Goal: Information Seeking & Learning: Learn about a topic

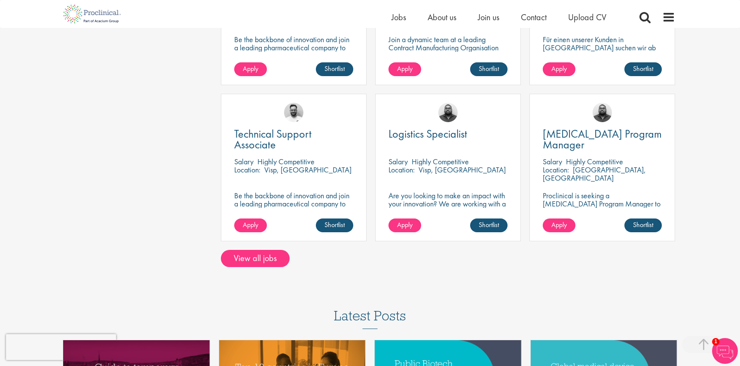
scroll to position [649, 0]
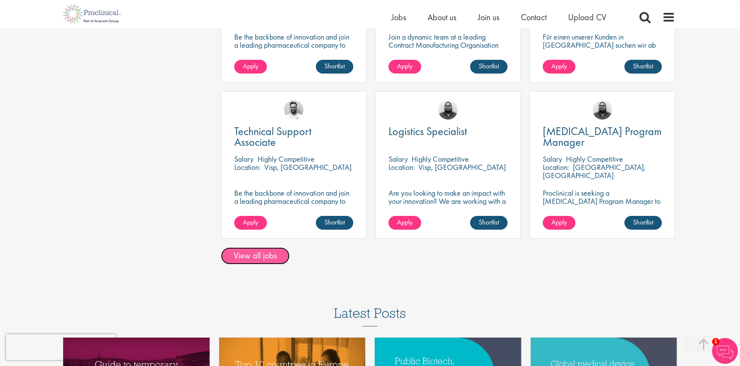
click at [268, 252] on link "View all jobs" at bounding box center [255, 255] width 69 height 17
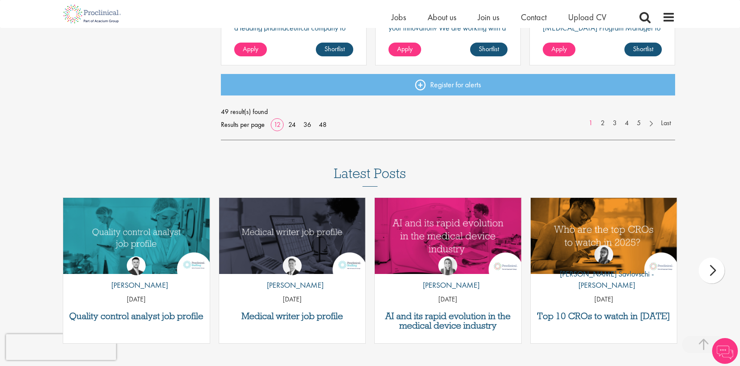
scroll to position [746, 0]
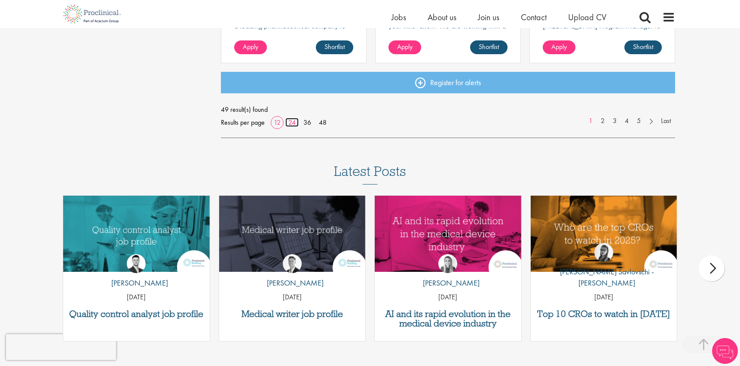
click at [292, 125] on link "24" at bounding box center [291, 122] width 13 height 9
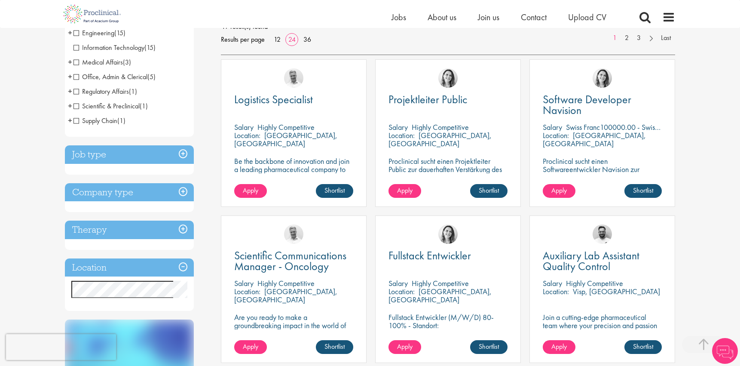
scroll to position [135, 0]
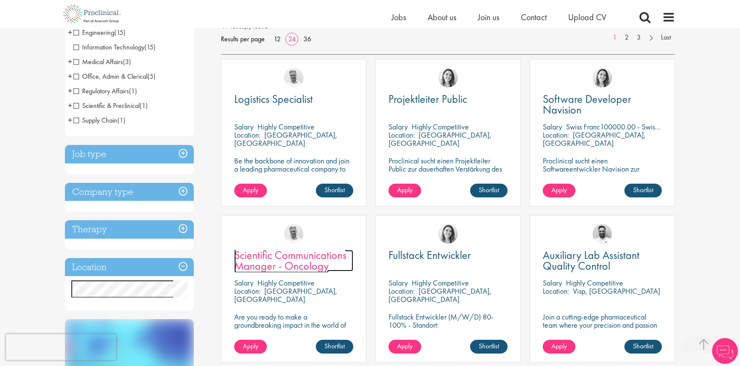
click at [300, 256] on span "Scientific Communications Manager - Oncology" at bounding box center [290, 259] width 112 height 25
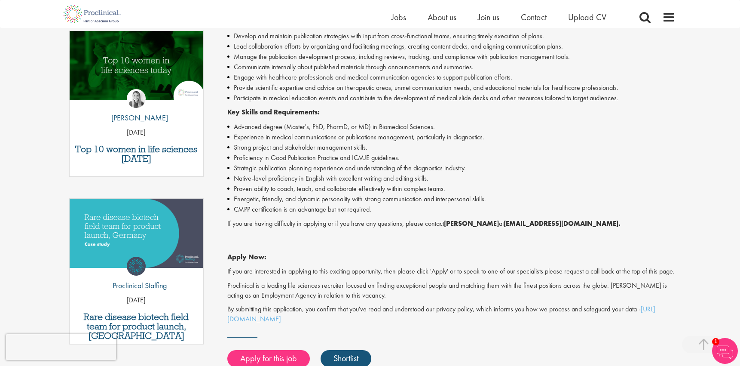
scroll to position [269, 0]
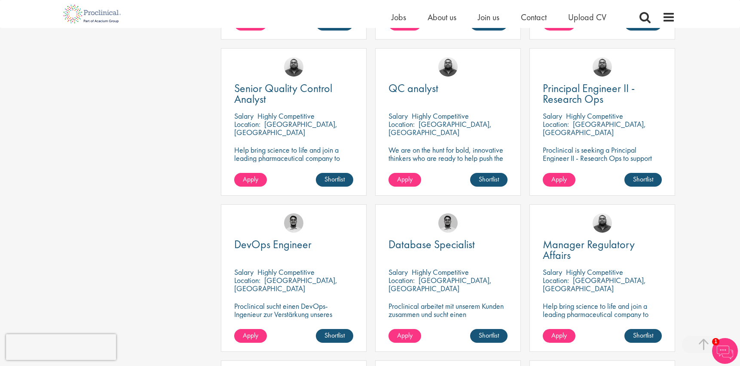
scroll to position [775, 0]
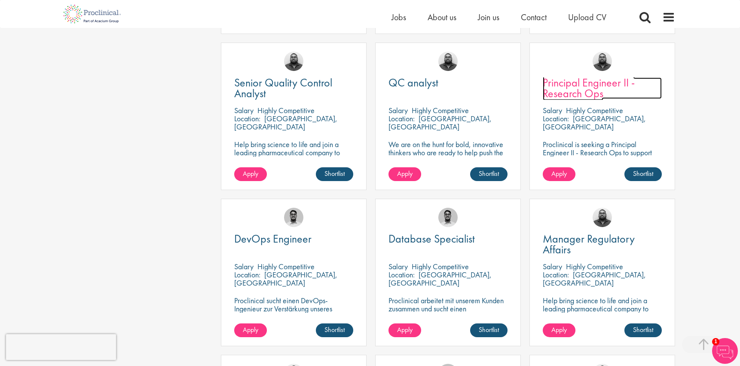
click at [571, 99] on span "Principal Engineer II - Research Ops" at bounding box center [589, 87] width 92 height 25
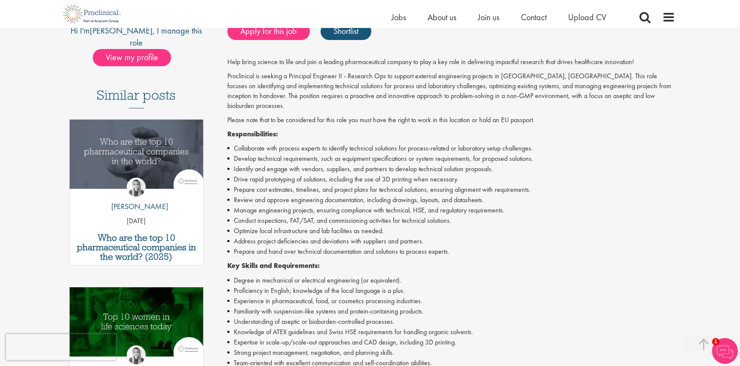
scroll to position [193, 0]
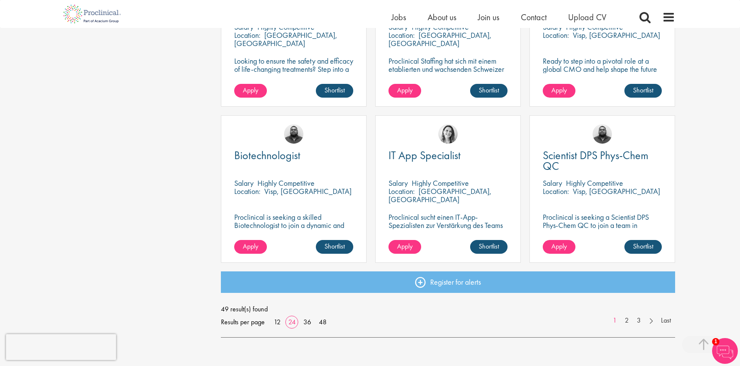
scroll to position [1171, 0]
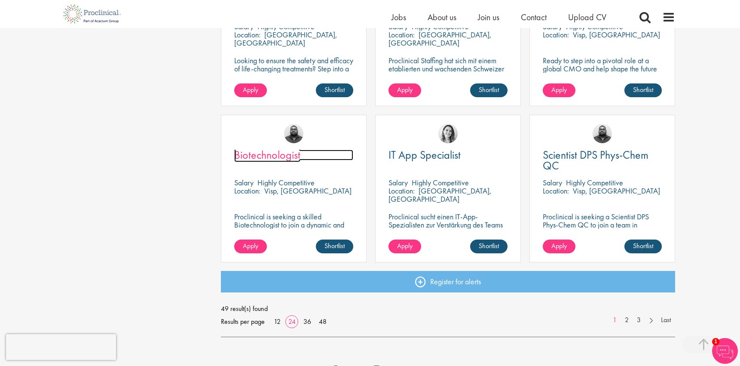
click at [289, 153] on span "Biotechnologist" at bounding box center [267, 154] width 66 height 15
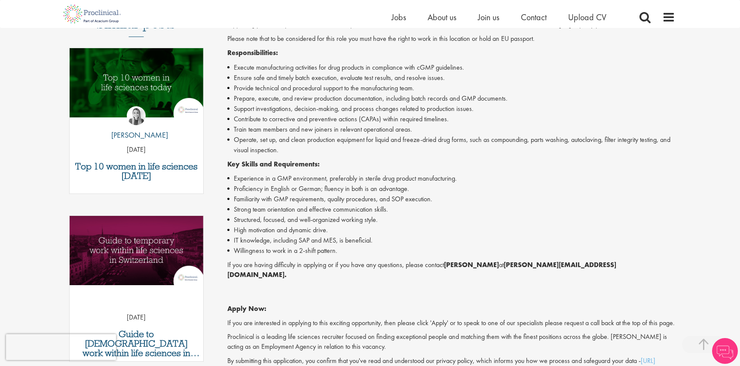
scroll to position [265, 0]
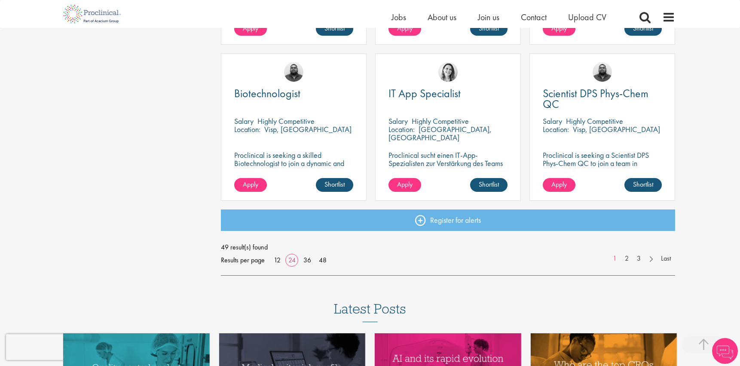
scroll to position [1235, 0]
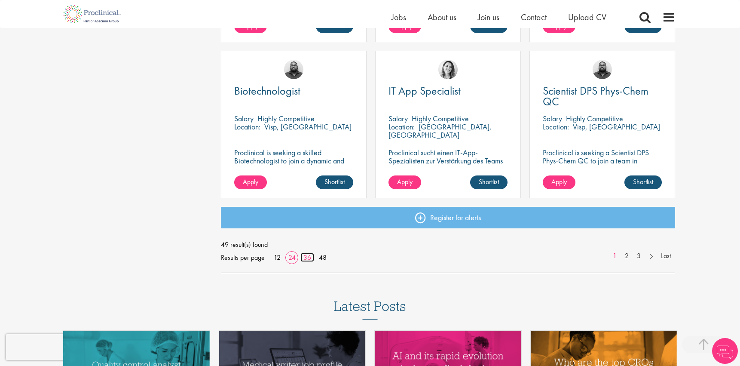
click at [307, 257] on link "36" at bounding box center [307, 257] width 14 height 9
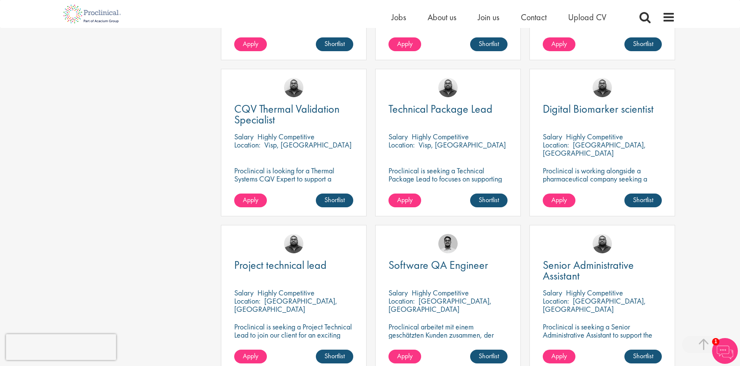
scroll to position [1373, 0]
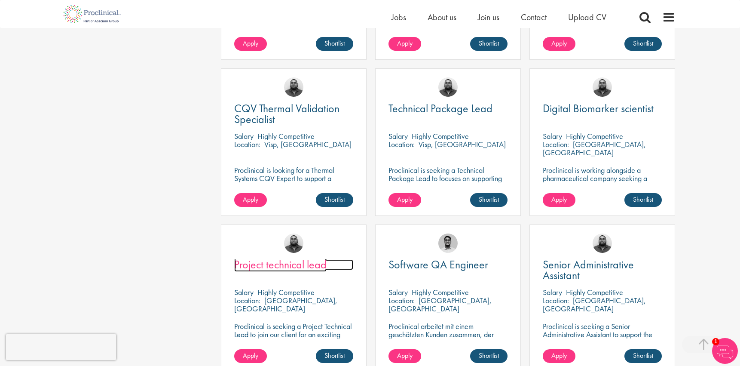
click at [317, 264] on span "Project technical lead" at bounding box center [280, 264] width 92 height 15
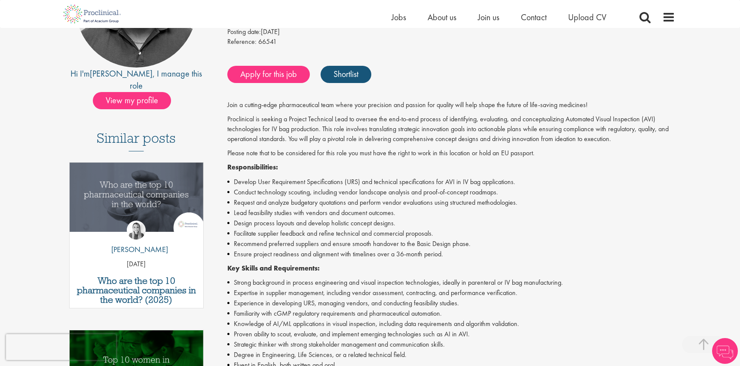
scroll to position [151, 0]
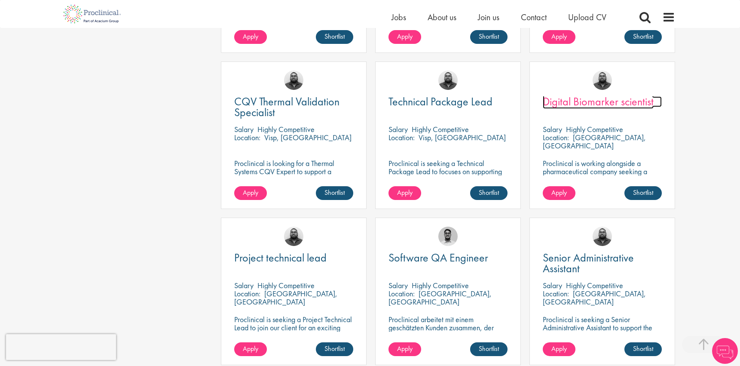
click at [604, 101] on span "Digital Biomarker scientist" at bounding box center [598, 101] width 111 height 15
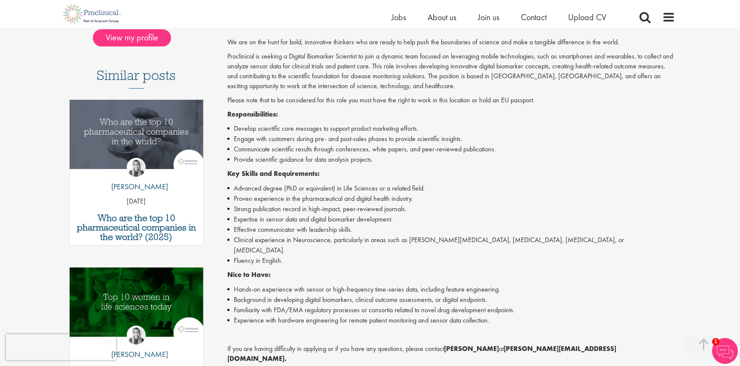
scroll to position [226, 0]
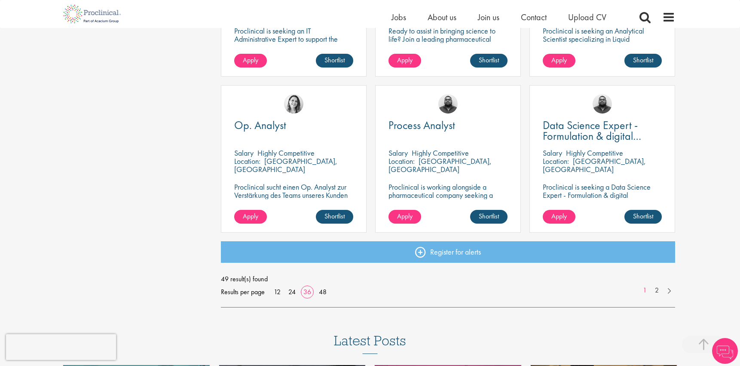
scroll to position [1827, 0]
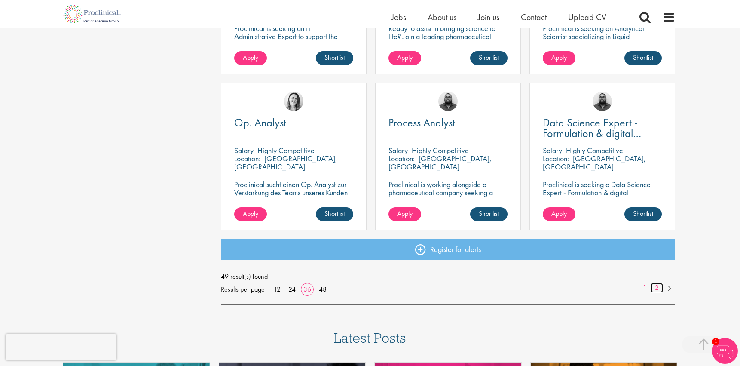
click at [656, 290] on link "2" at bounding box center [656, 288] width 12 height 10
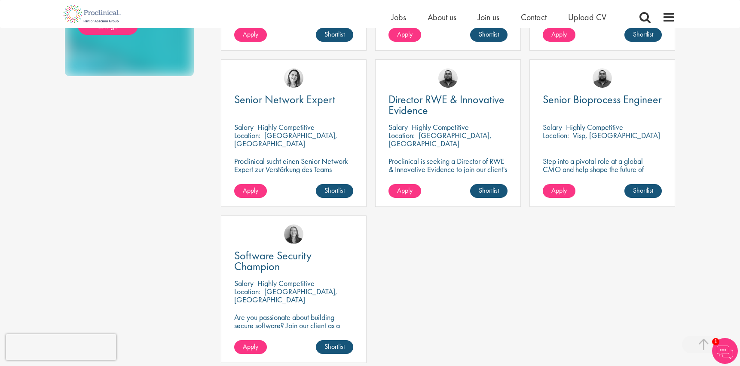
scroll to position [604, 0]
